Goal: Find specific page/section: Find specific page/section

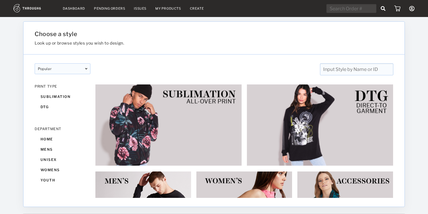
click at [77, 10] on link "Dashboard" at bounding box center [74, 8] width 22 height 4
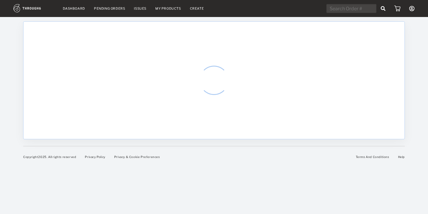
select select "7"
select select "2025"
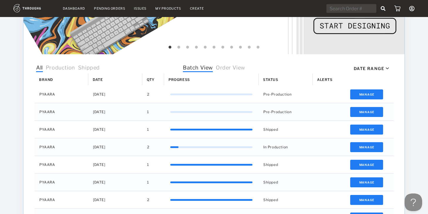
click at [236, 67] on span "Order View" at bounding box center [230, 69] width 29 height 8
